Goal: Transaction & Acquisition: Purchase product/service

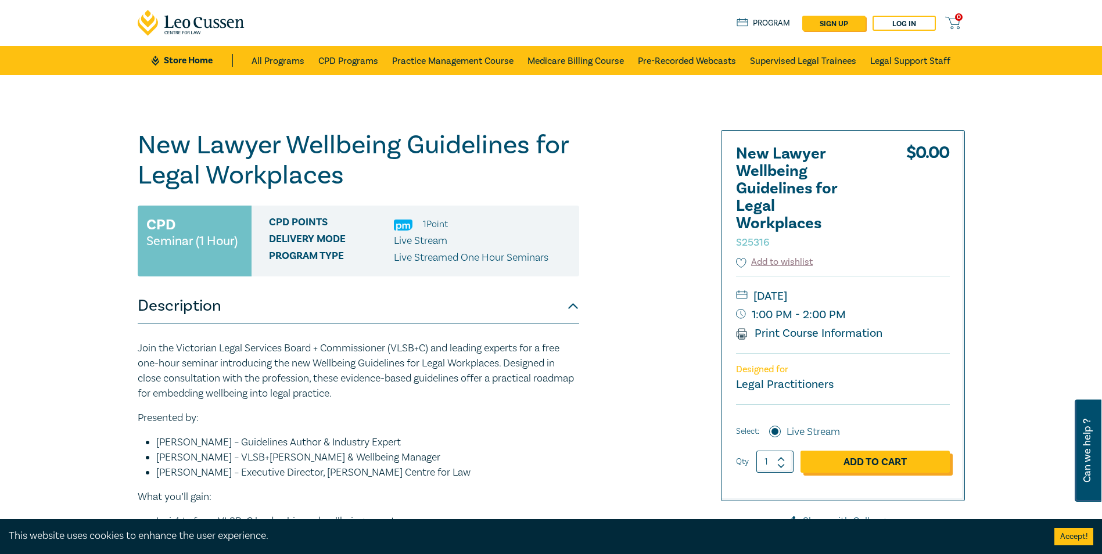
click at [817, 465] on link "Add to Cart" at bounding box center [874, 462] width 149 height 22
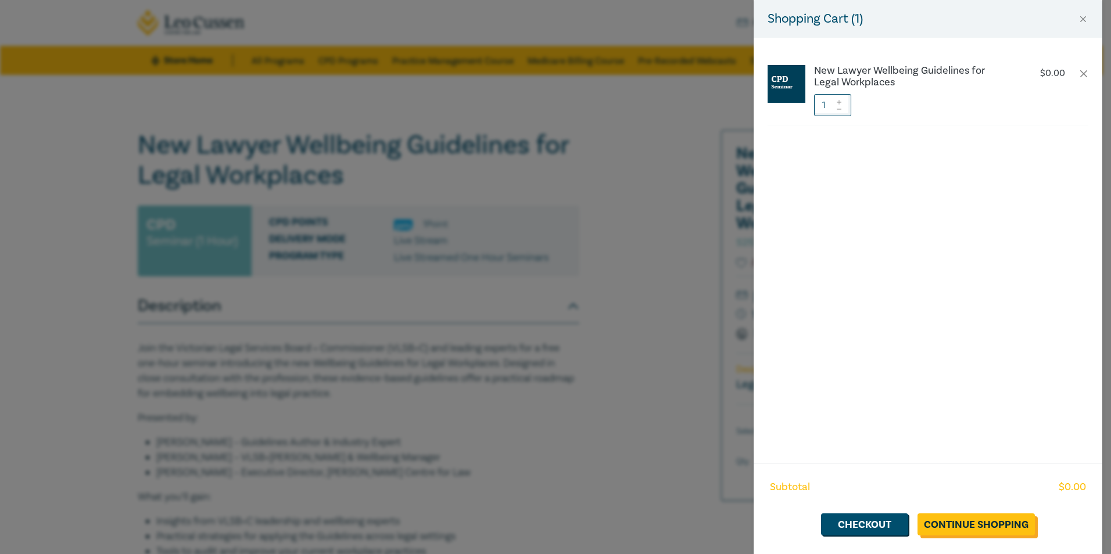
click at [980, 530] on link "Continue Shopping" at bounding box center [975, 524] width 117 height 22
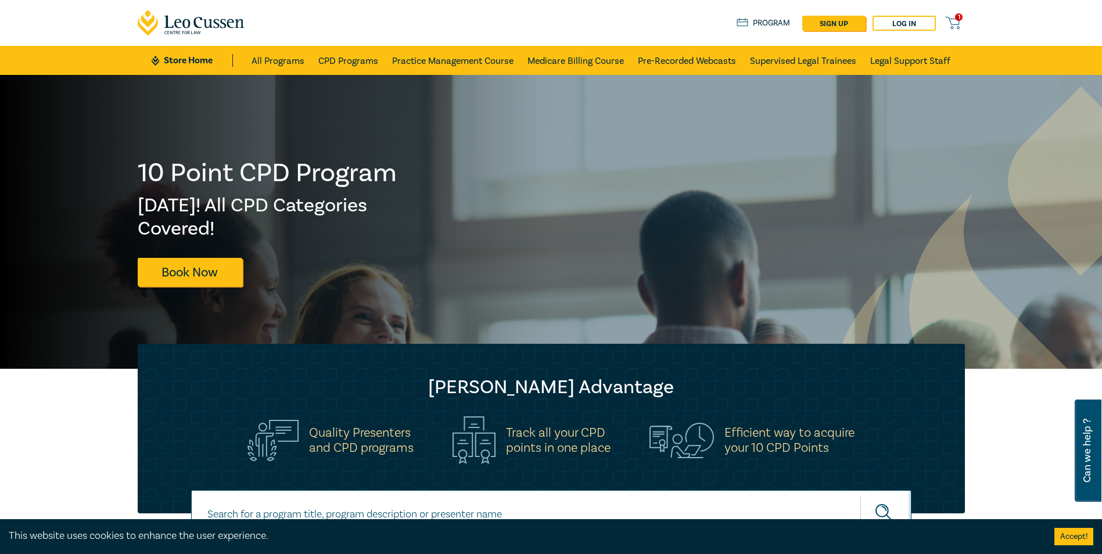
click at [958, 20] on span "1" at bounding box center [959, 17] width 8 height 8
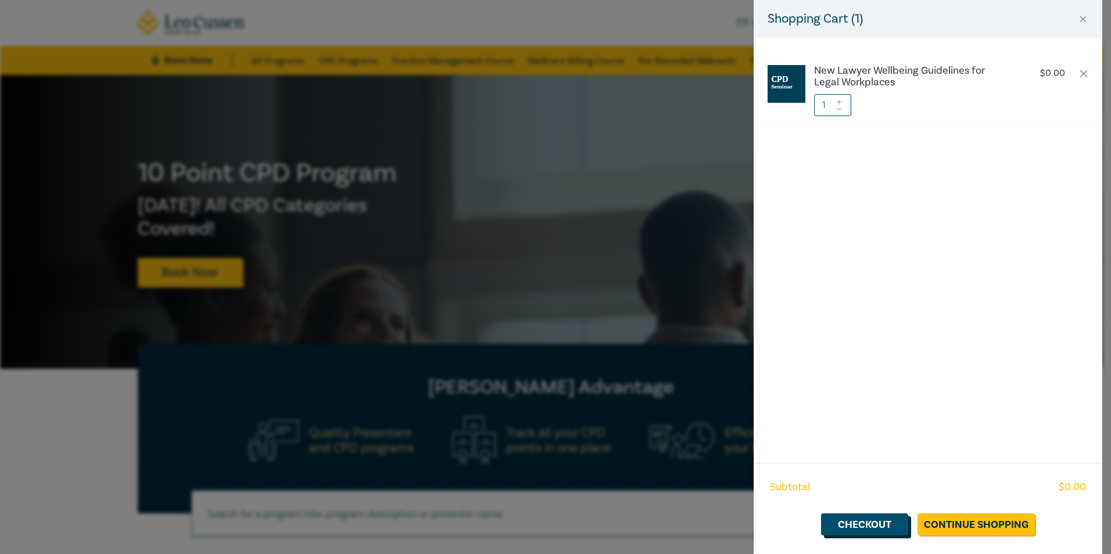
click at [858, 523] on link "Checkout" at bounding box center [864, 524] width 87 height 22
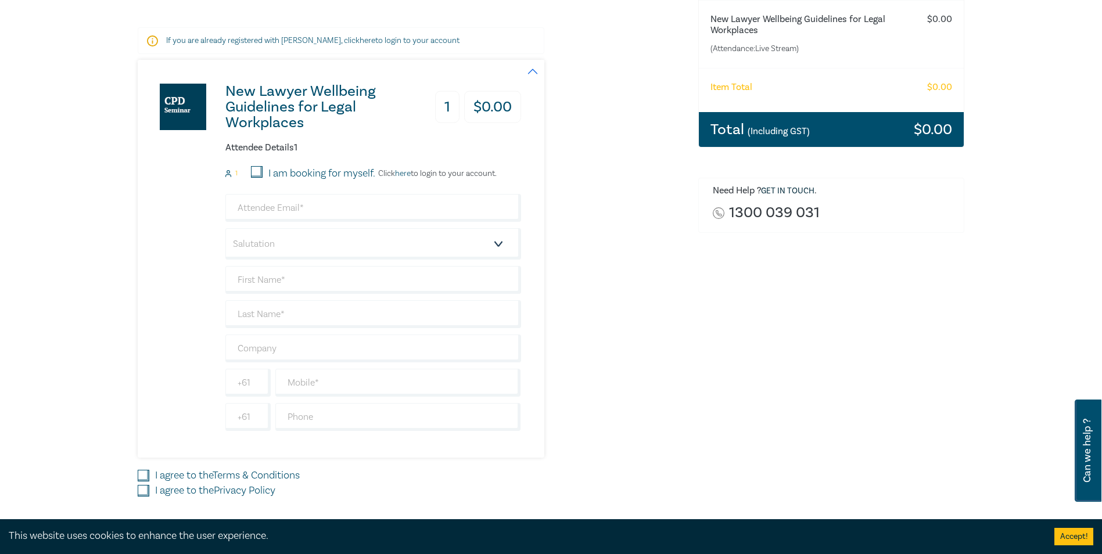
scroll to position [174, 0]
click at [422, 199] on input "email" at bounding box center [373, 207] width 296 height 28
type input "eliza@mgrsolicitors.com.au"
type input "Eliza"
type input "Rebbechi"
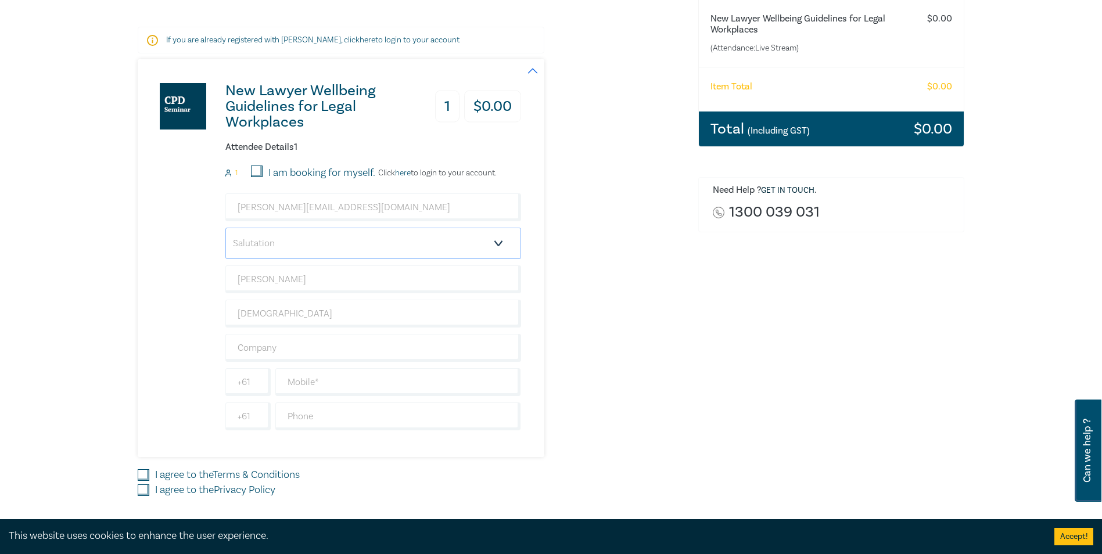
click at [390, 251] on select "Salutation Mr. Mrs. Ms. Miss Dr. Prof. Other" at bounding box center [373, 243] width 296 height 31
select select "Miss"
click at [225, 228] on select "Salutation Mr. Mrs. Ms. Miss Dr. Prof. Other" at bounding box center [373, 243] width 296 height 31
click at [397, 352] on input "text" at bounding box center [373, 348] width 296 height 28
click at [481, 384] on input "text" at bounding box center [398, 382] width 246 height 28
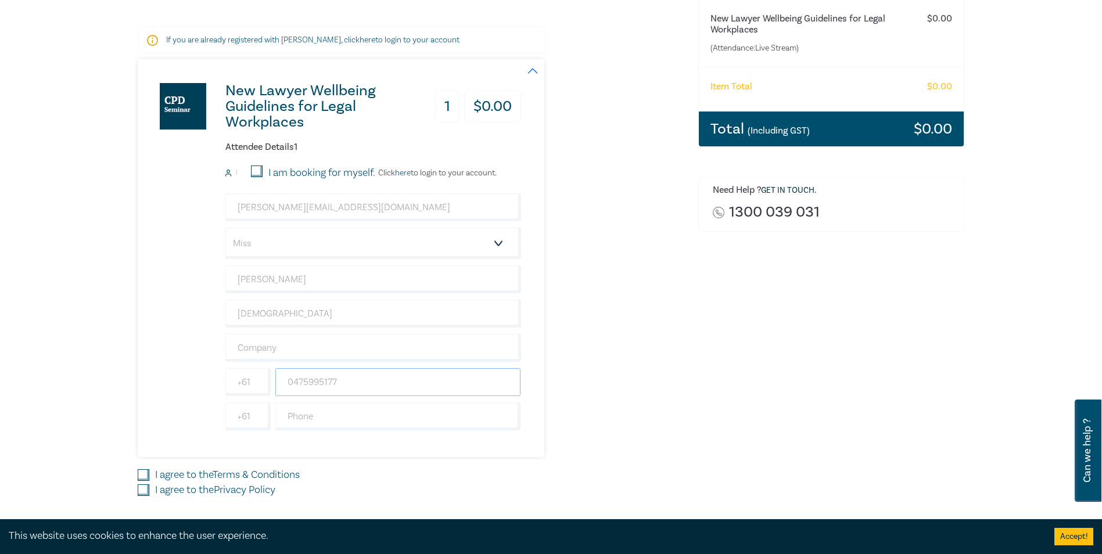
type input "0475995177"
click at [627, 402] on div "New Lawyer Wellbeing Guidelines for Legal Workplaces 1 $ 0.00 Attendee Details …" at bounding box center [411, 258] width 547 height 398
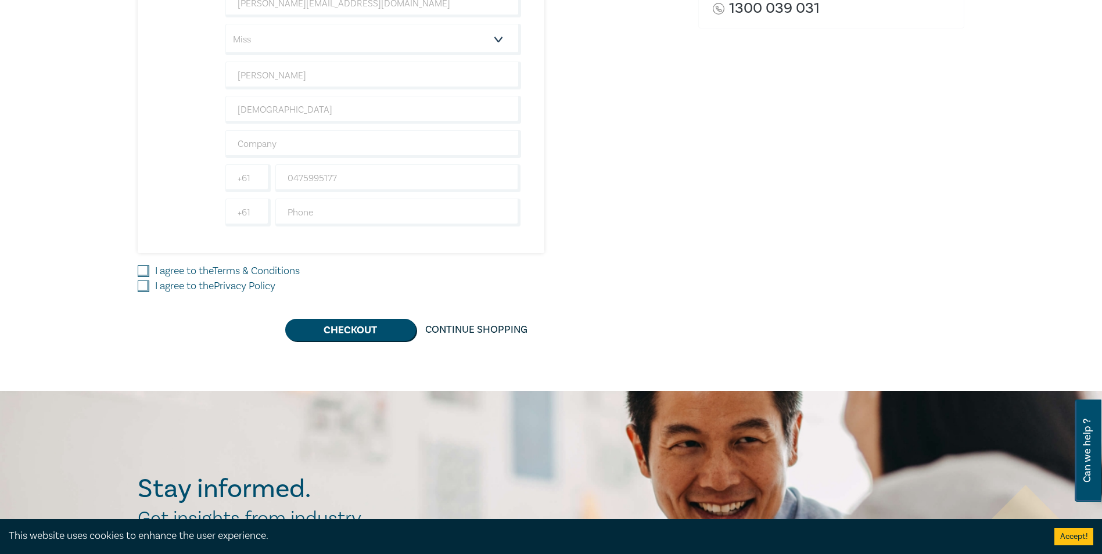
scroll to position [407, 0]
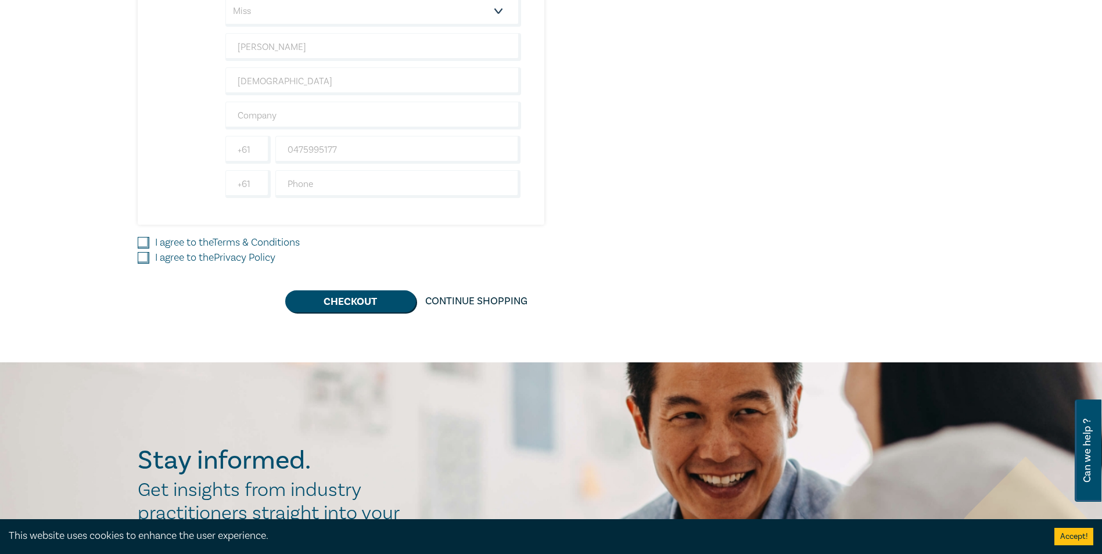
click at [145, 243] on input "I agree to the Terms & Conditions" at bounding box center [144, 243] width 12 height 12
checkbox input "true"
click at [145, 252] on input "I agree to the Privacy Policy" at bounding box center [144, 258] width 12 height 12
checkbox input "true"
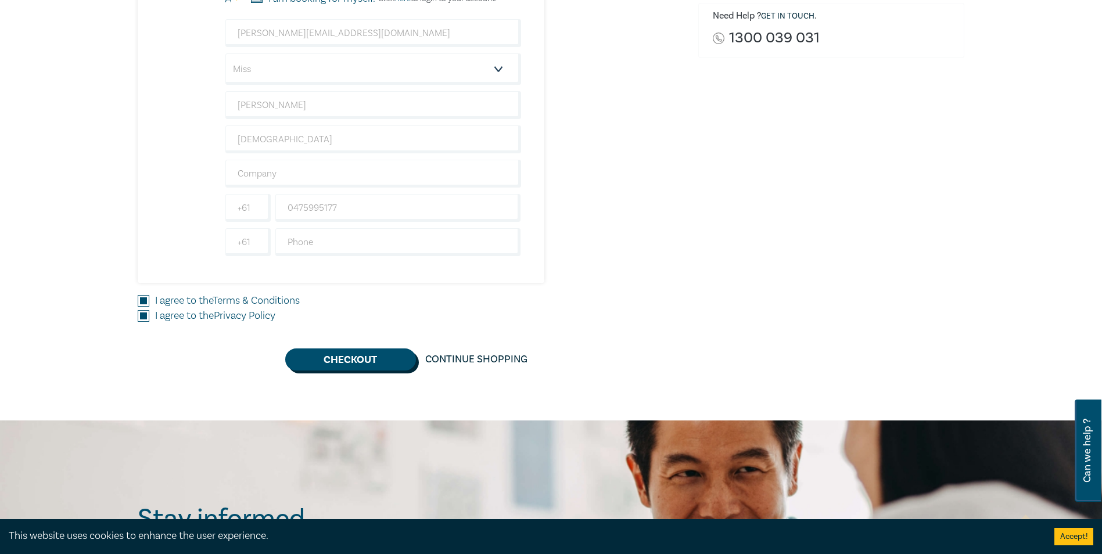
click at [390, 353] on button "Checkout" at bounding box center [350, 359] width 131 height 22
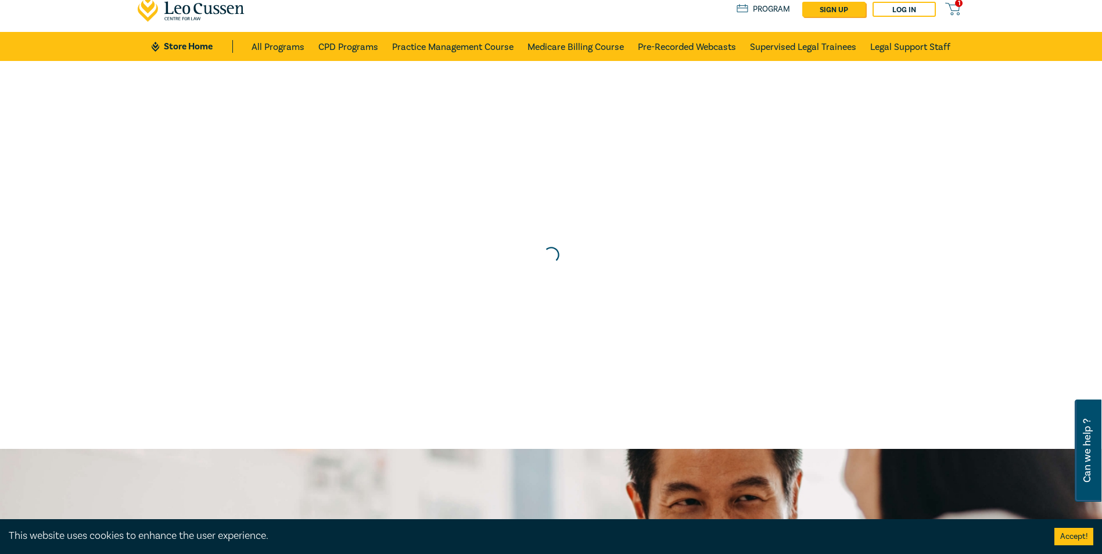
scroll to position [0, 0]
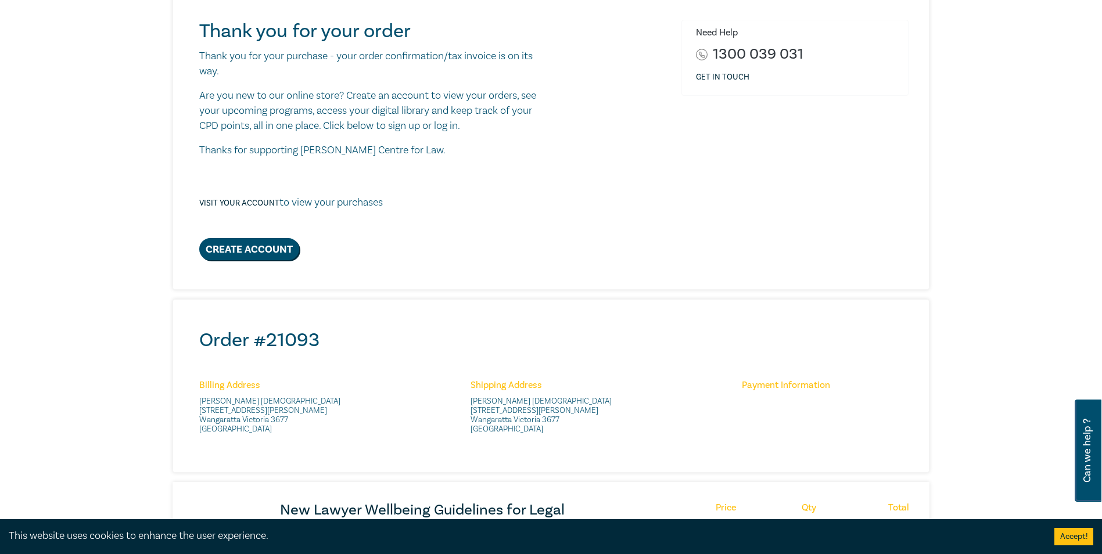
scroll to position [116, 0]
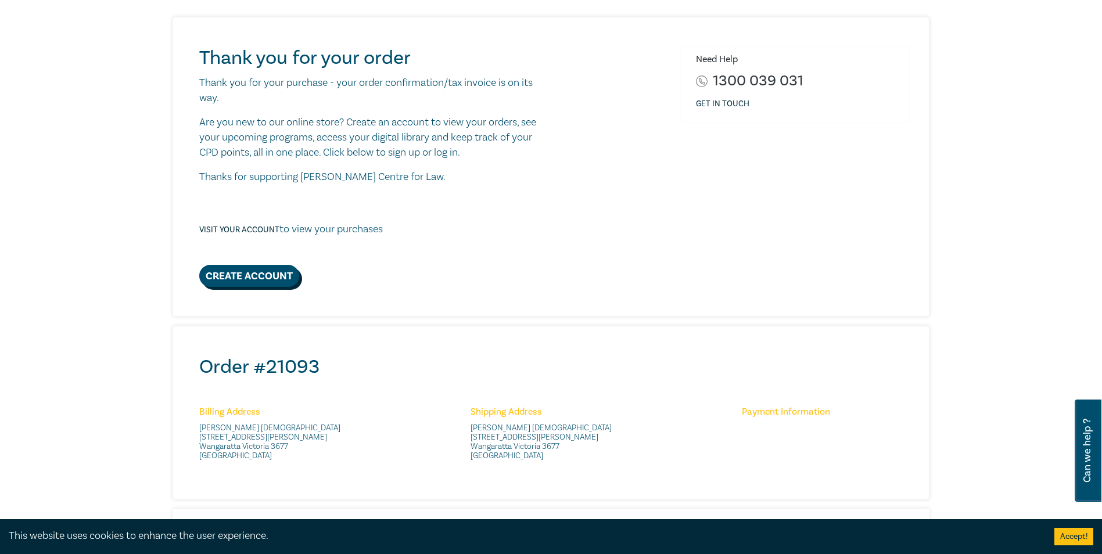
click at [247, 265] on link "Create Account" at bounding box center [249, 276] width 100 height 22
select select "AU"
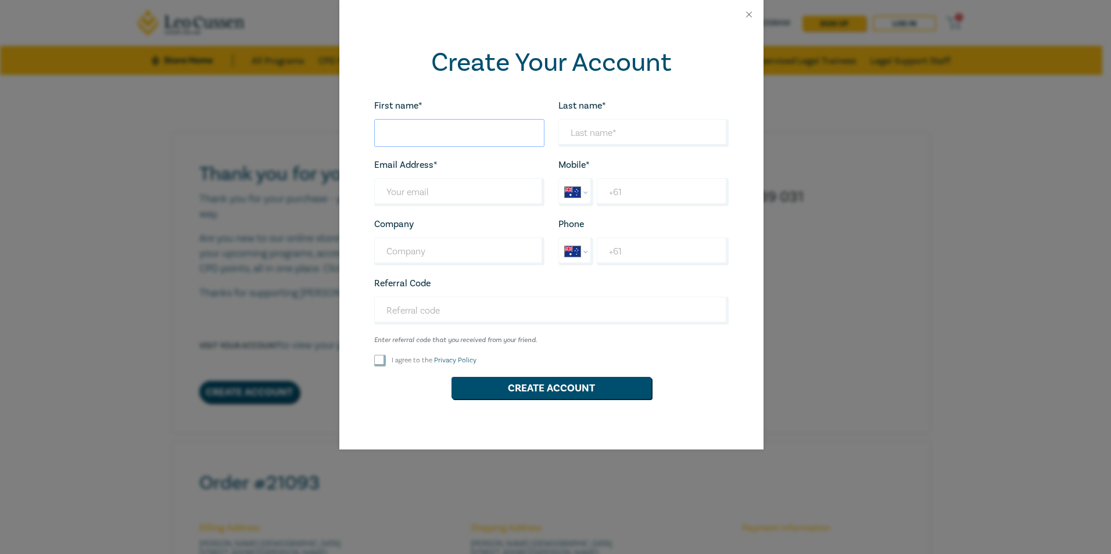
click at [427, 130] on input "First name*" at bounding box center [459, 133] width 170 height 28
type input "Eliza"
type input "Rebbechi"
click at [469, 186] on input "Last name*" at bounding box center [459, 192] width 170 height 28
type input "elizajane.rebbechi@gmail.com"
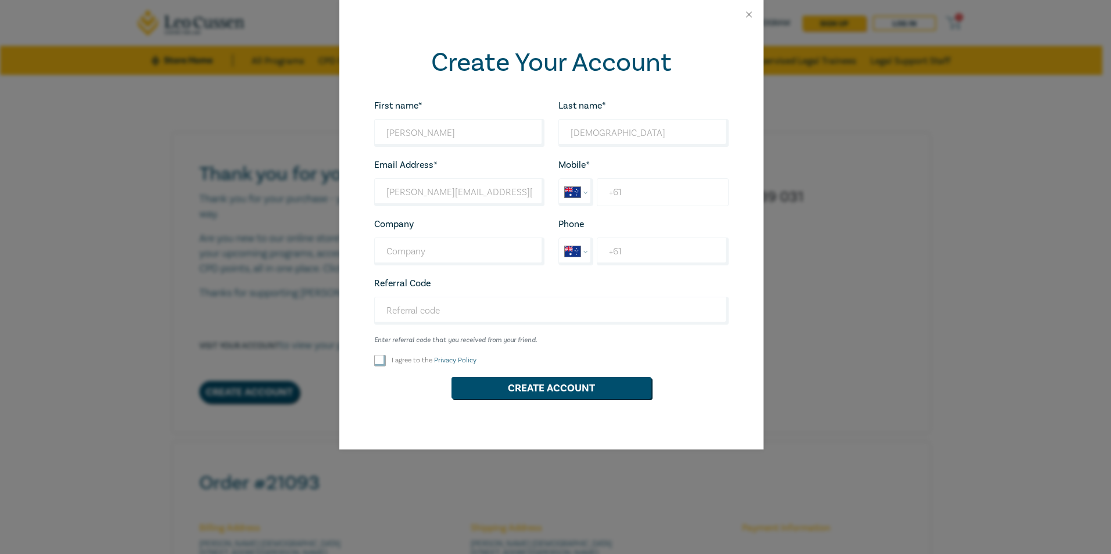
click at [626, 191] on input "+61" at bounding box center [661, 192] width 131 height 28
type input "+61 475 995 177"
click at [420, 365] on label "I agree to the Privacy Policy" at bounding box center [433, 360] width 85 height 10
click at [379, 360] on input "I agree to the Privacy Policy" at bounding box center [380, 361] width 12 height 12
checkbox input "true"
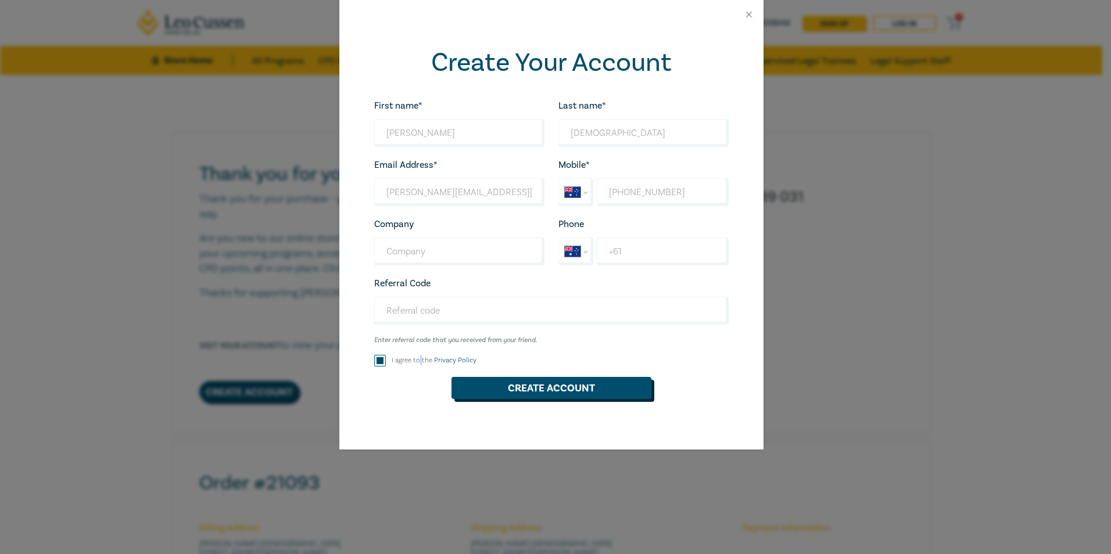
click at [493, 388] on button "Create Account" at bounding box center [551, 388] width 200 height 22
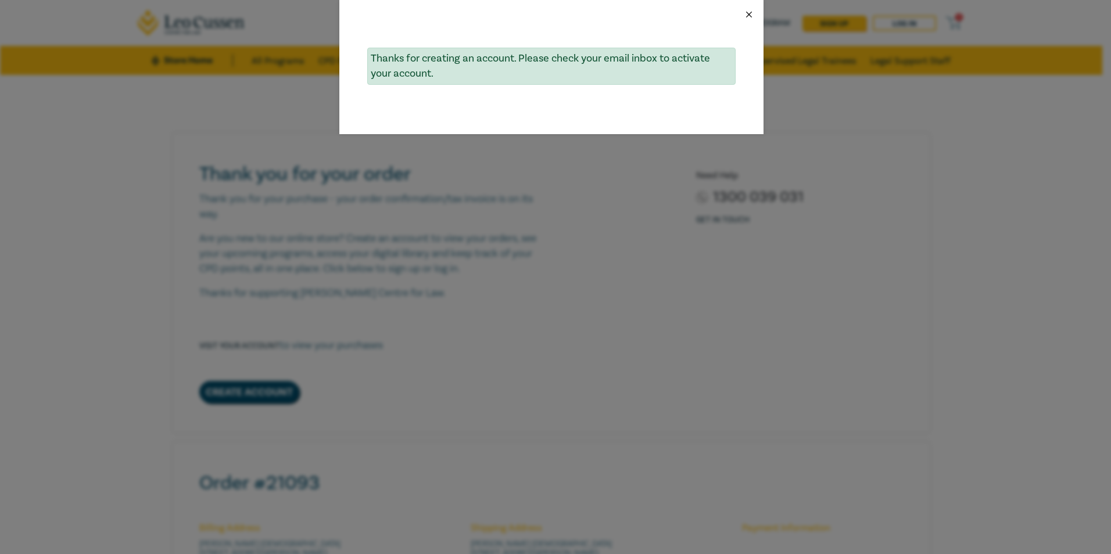
click at [749, 13] on button "Close" at bounding box center [748, 14] width 10 height 10
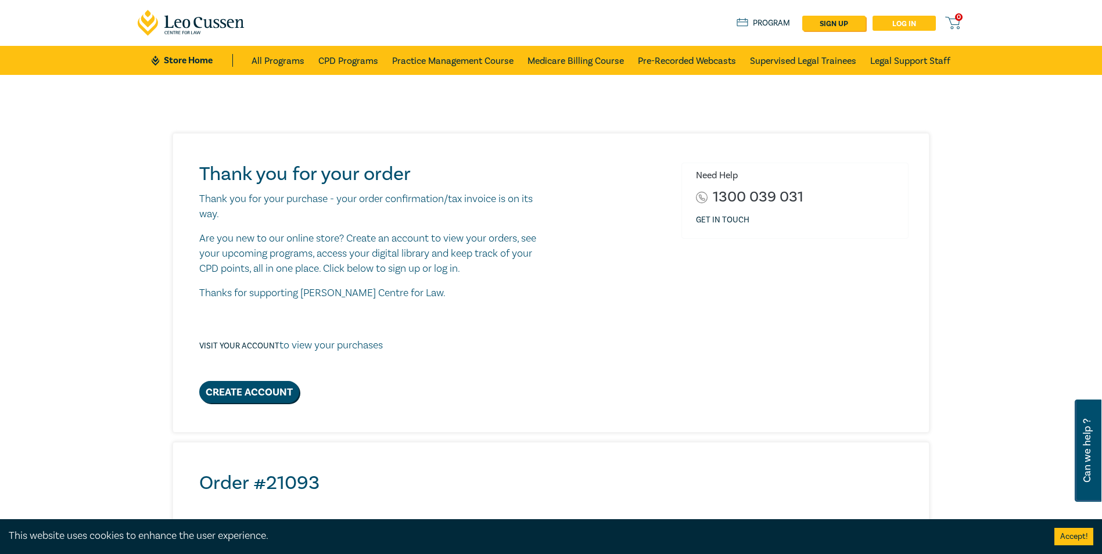
click at [890, 21] on link "Log in" at bounding box center [903, 23] width 63 height 15
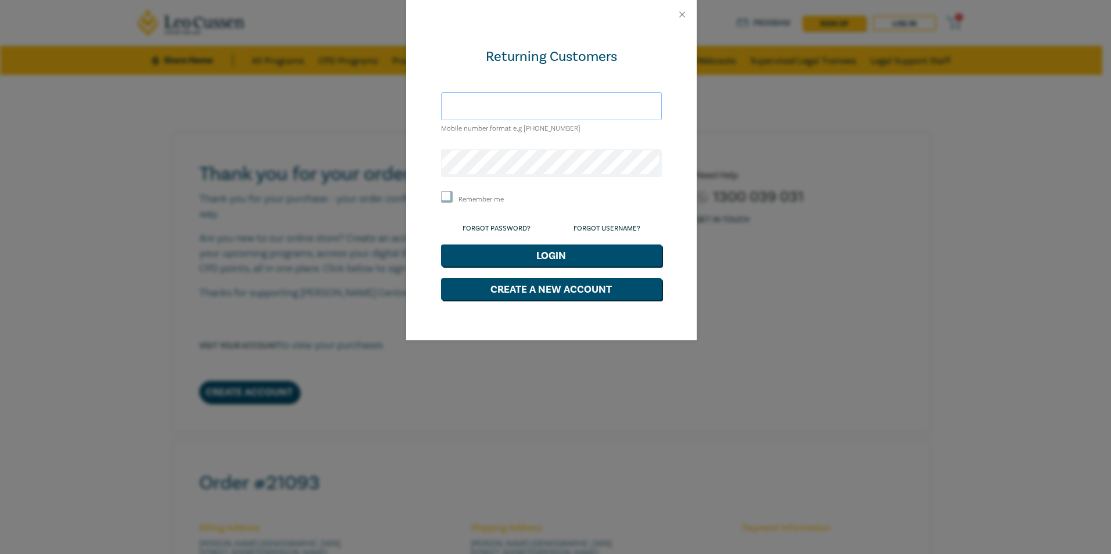
click at [619, 110] on input "text" at bounding box center [551, 106] width 221 height 28
type input "elizajane.rebbechi@gmail.com"
click at [492, 203] on label "Remember me" at bounding box center [480, 200] width 45 height 10
click at [452, 203] on input "Remember me" at bounding box center [447, 197] width 12 height 12
checkbox input "true"
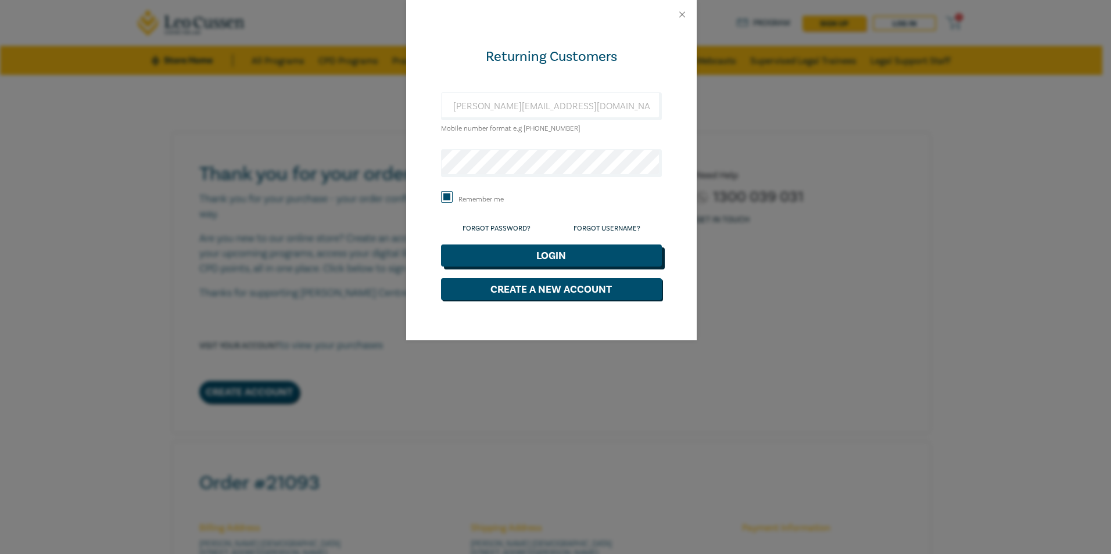
click at [545, 262] on button "Login" at bounding box center [551, 256] width 221 height 22
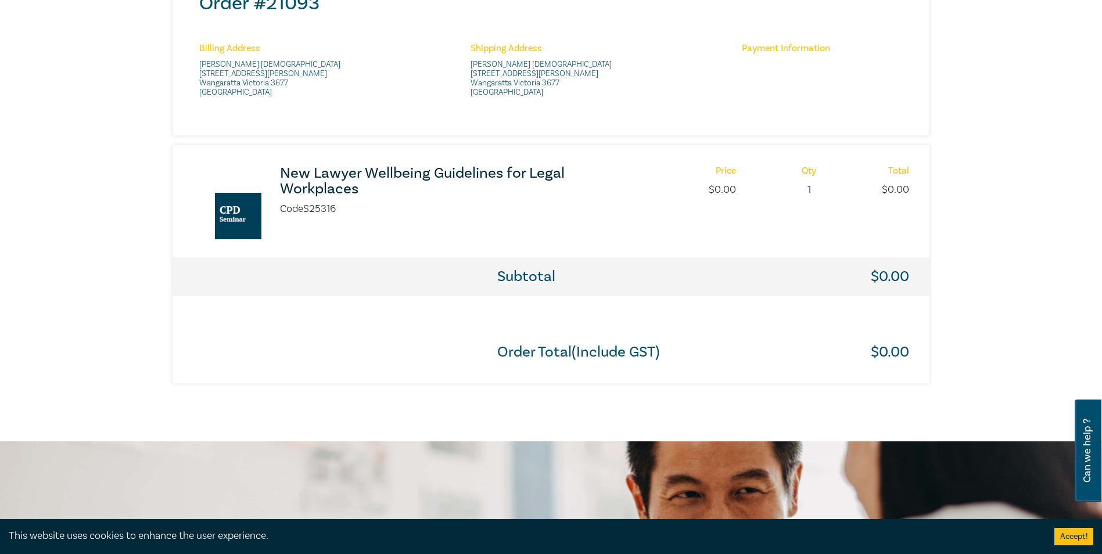
scroll to position [465, 0]
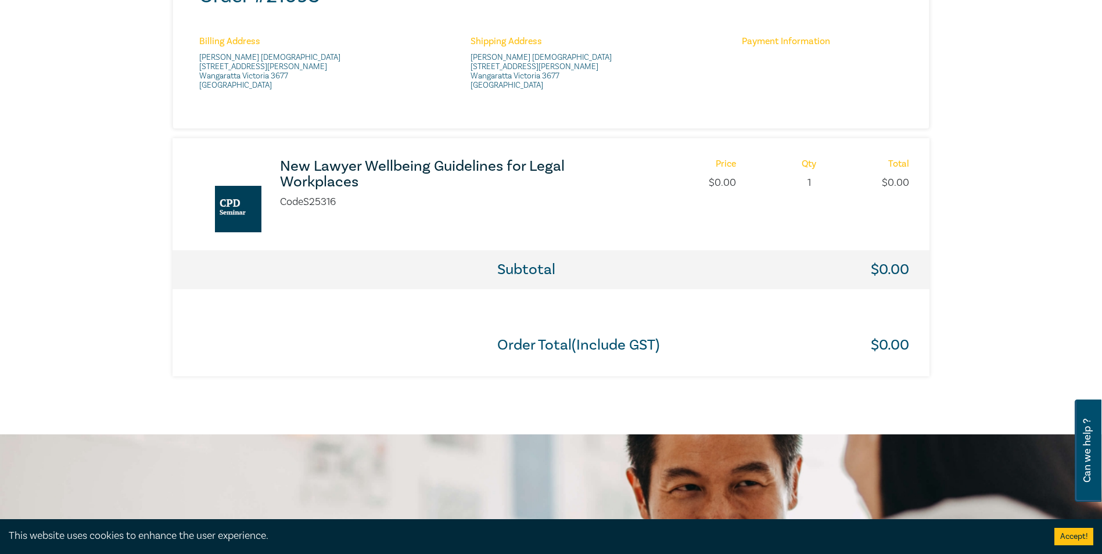
click at [235, 201] on img at bounding box center [238, 209] width 46 height 46
click at [335, 164] on h3 "New Lawyer Wellbeing Guidelines for Legal Workplaces" at bounding box center [434, 174] width 308 height 31
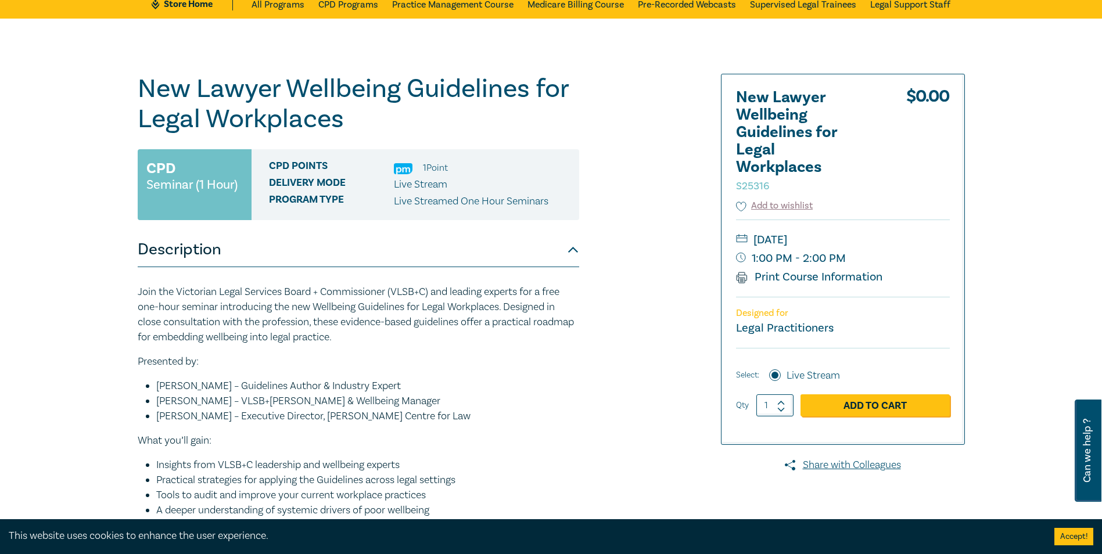
scroll to position [46, 0]
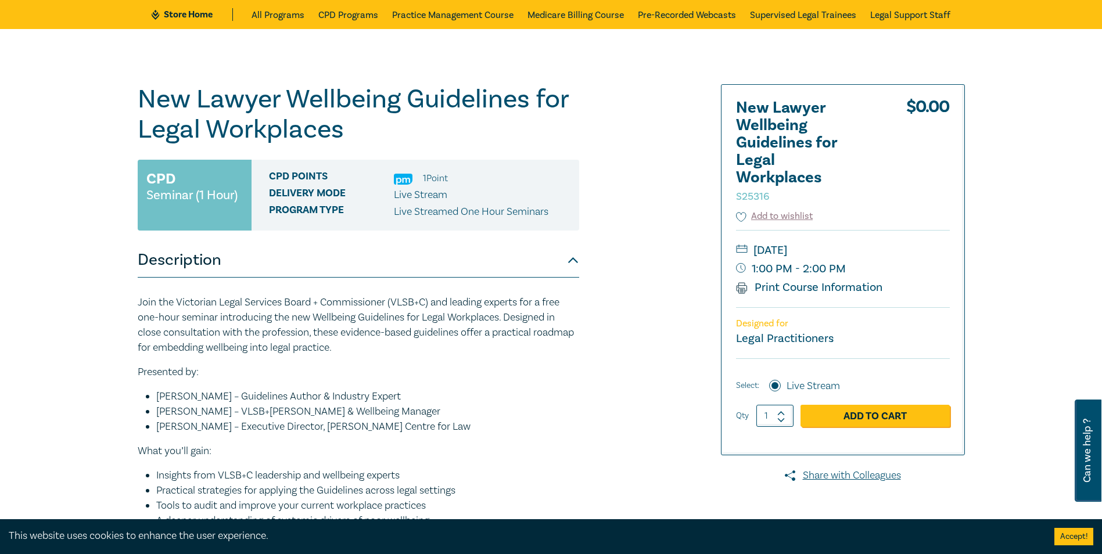
click at [603, 239] on div "New Lawyer Wellbeing Guidelines for Legal Workplaces S25316 CPD Seminar (1 Hour…" at bounding box center [411, 386] width 560 height 605
click at [833, 476] on link "Share with Colleagues" at bounding box center [843, 475] width 244 height 15
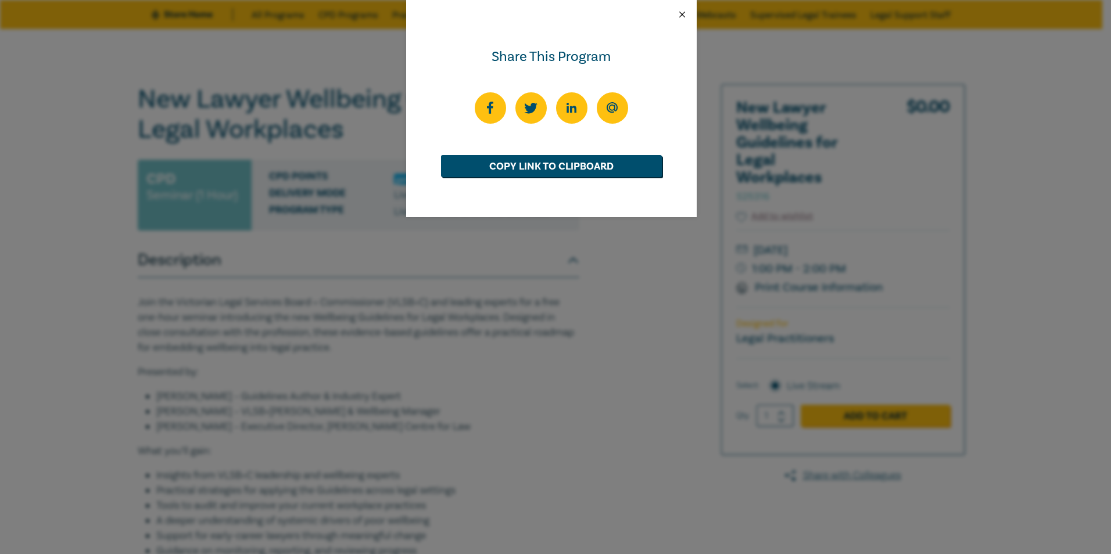
click at [686, 17] on button "Close" at bounding box center [682, 14] width 10 height 10
